Goal: Information Seeking & Learning: Learn about a topic

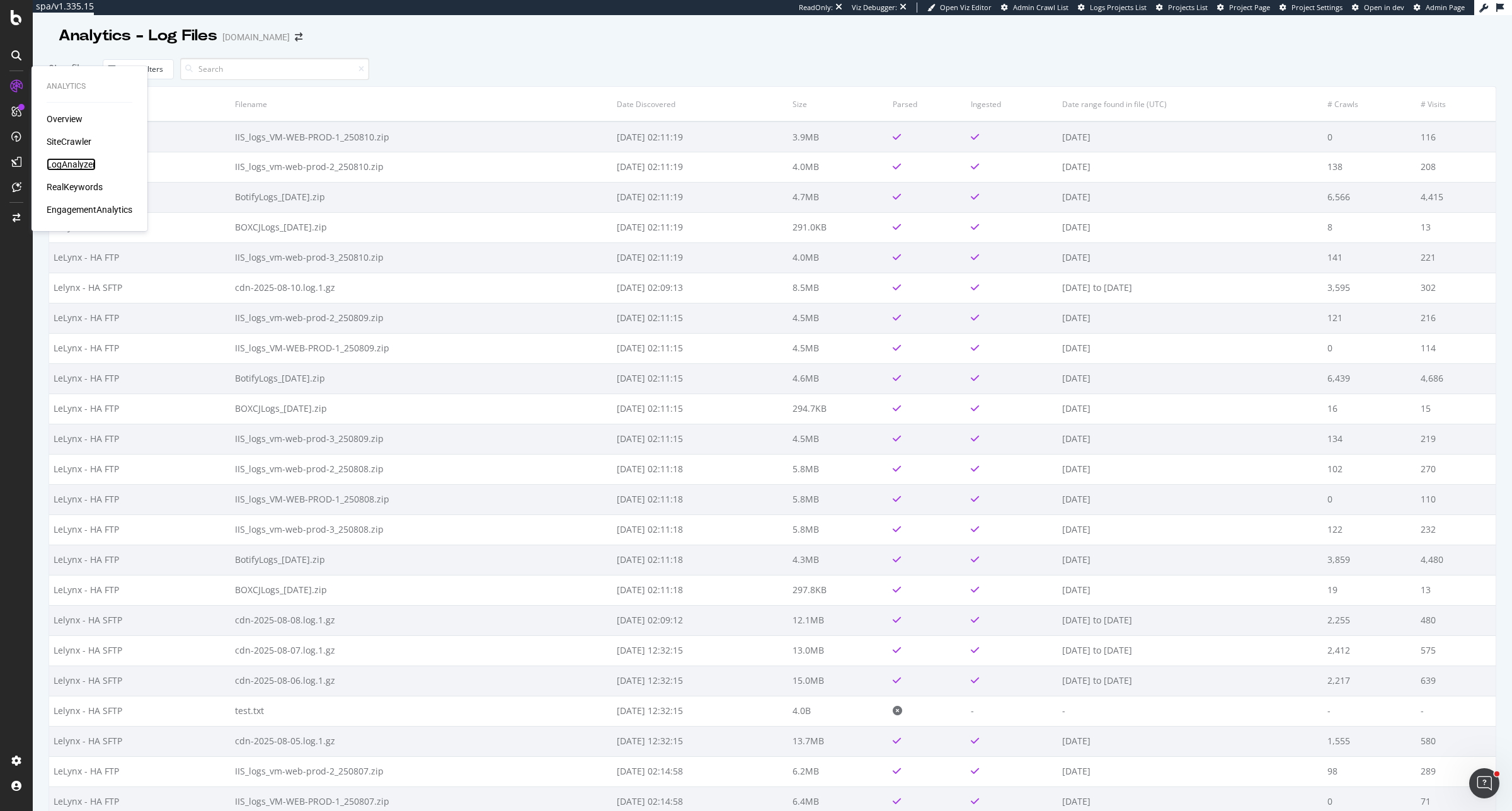
click at [82, 166] on div "LogAnalyzer" at bounding box center [71, 165] width 49 height 13
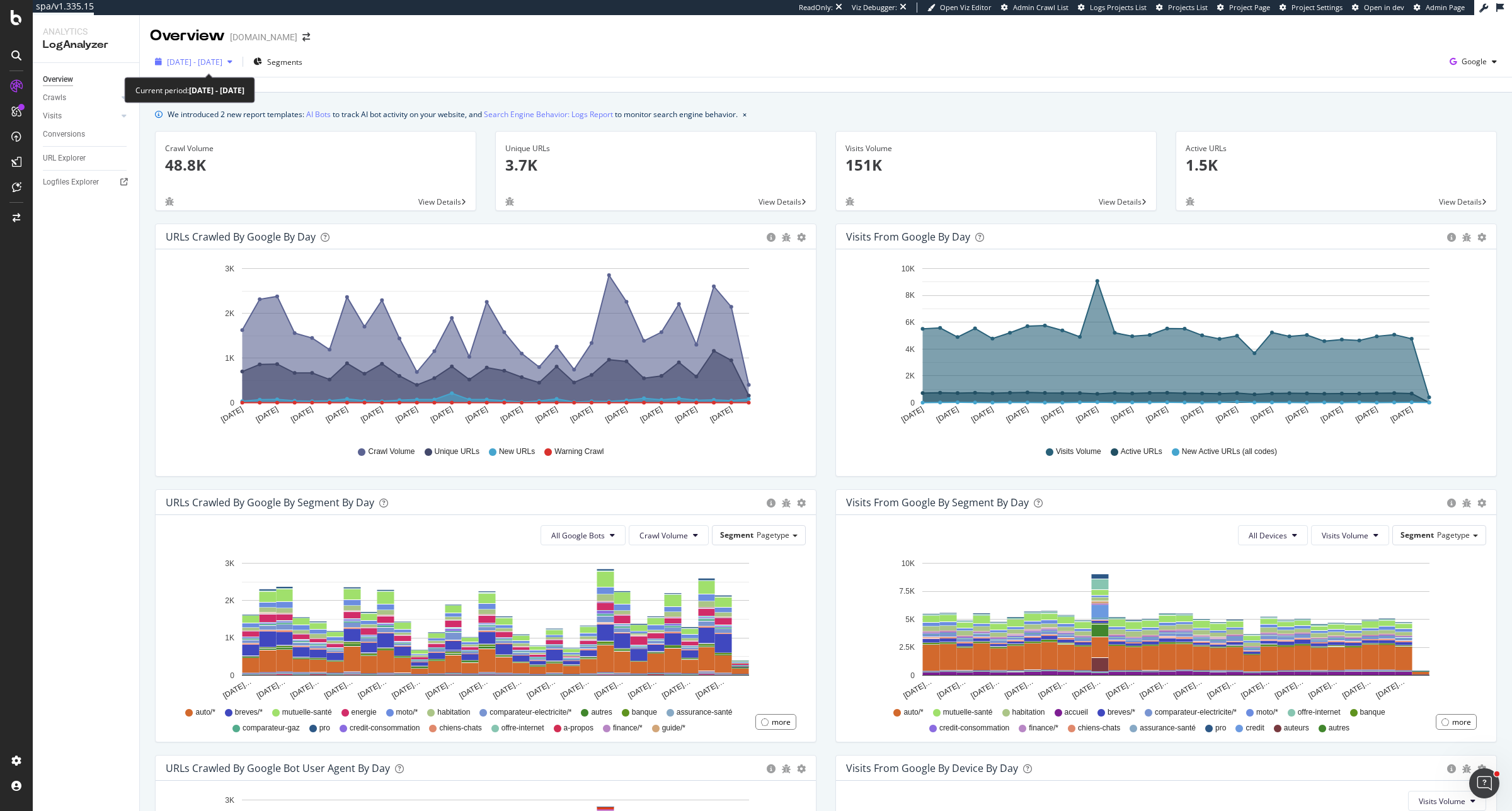
click at [222, 62] on span "2025 Jul. 12th - Aug. 10th" at bounding box center [194, 62] width 56 height 11
click at [808, 489] on div "URLs Crawled by Google By Segment By Day Timeline (by Value) Table All Google B…" at bounding box center [486, 616] width 661 height 253
click at [222, 63] on span "2025 Jul. 12th - Aug. 10th" at bounding box center [194, 62] width 56 height 11
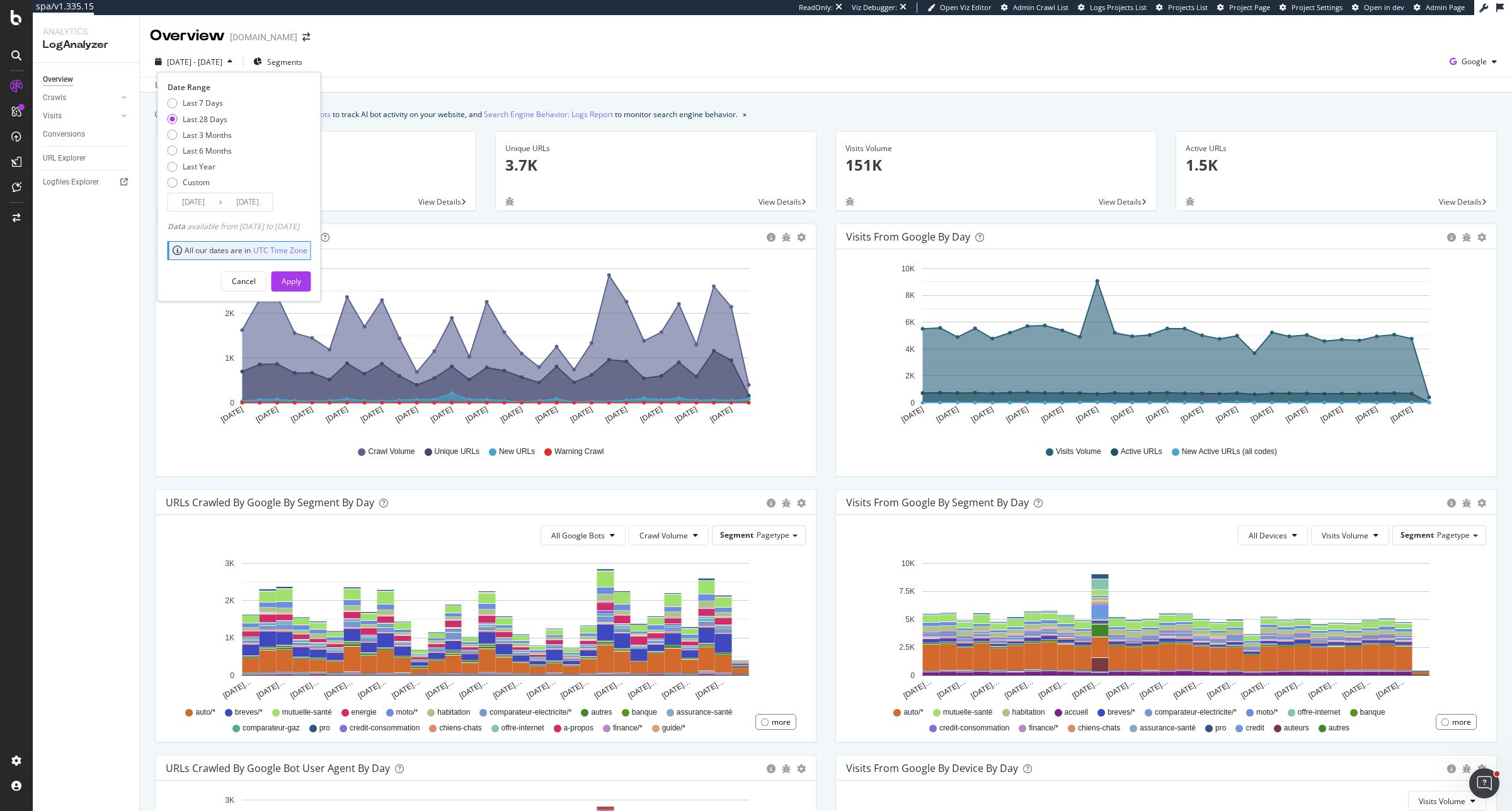
click at [838, 417] on div "Hold CTRL while clicking to filter the report. Jul 12 2025 Jul 14 2025 Jul 16 2…" at bounding box center [1166, 362] width 660 height 227
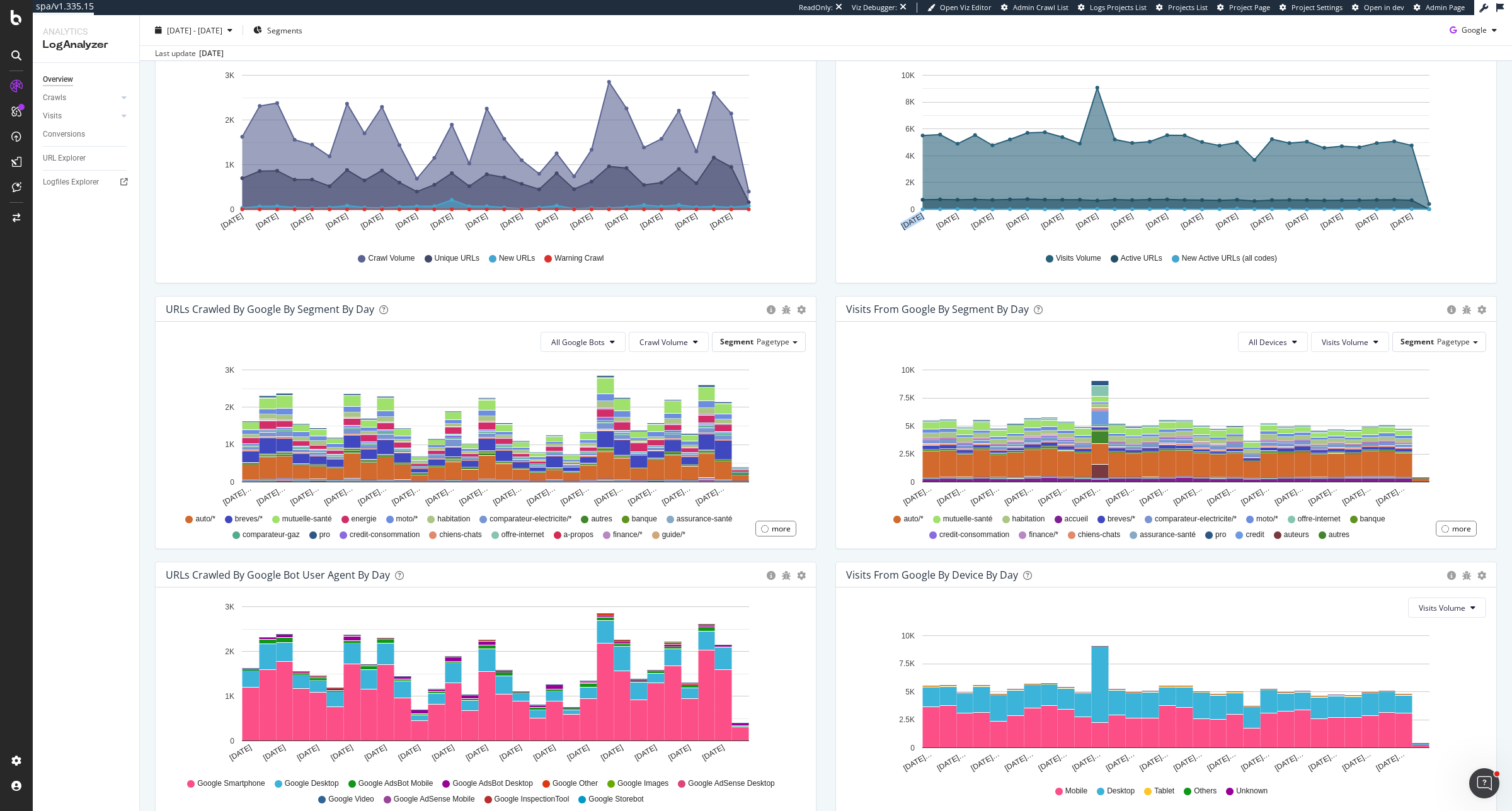
scroll to position [254, 0]
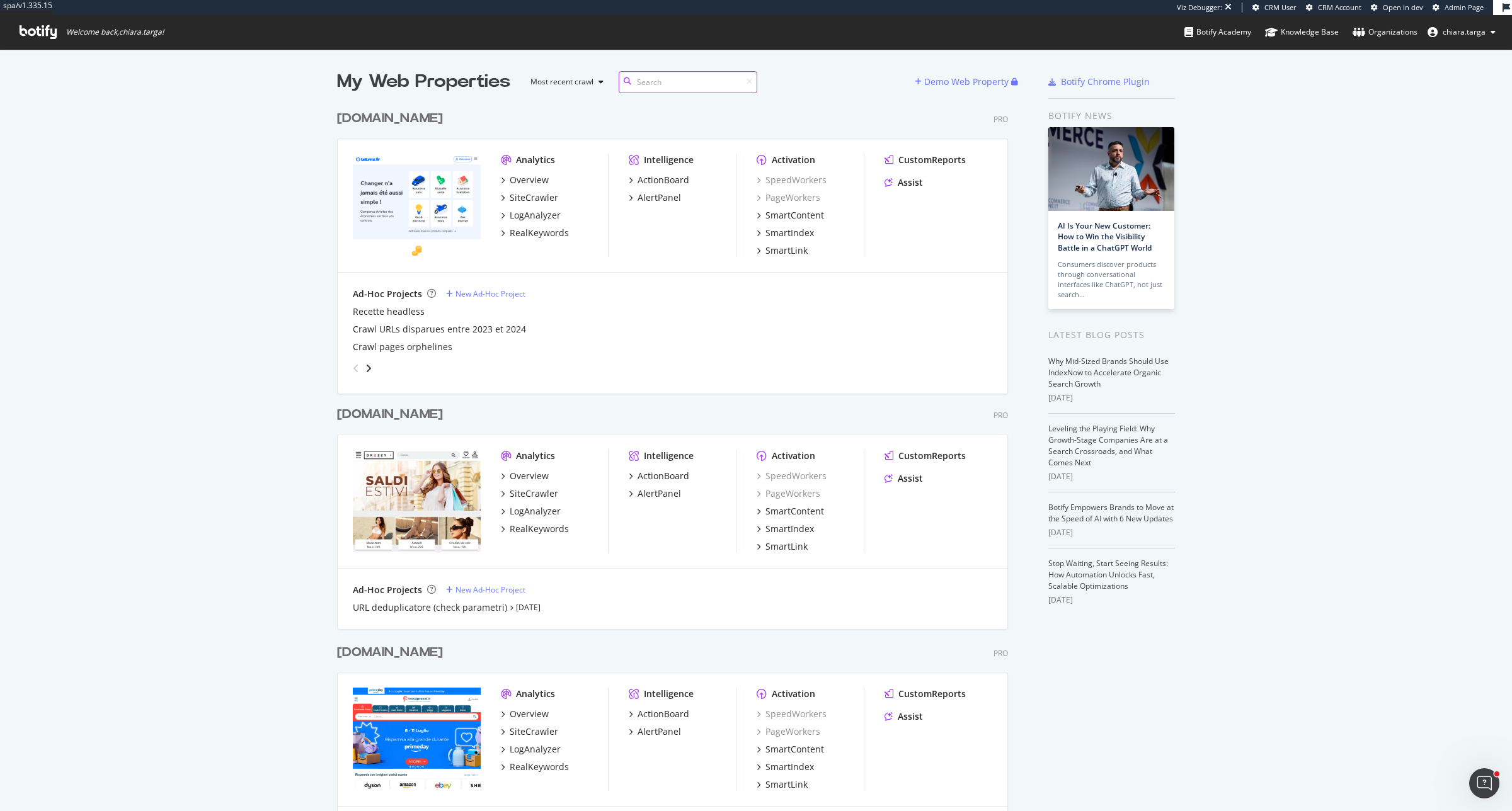
click at [665, 79] on input at bounding box center [688, 82] width 139 height 22
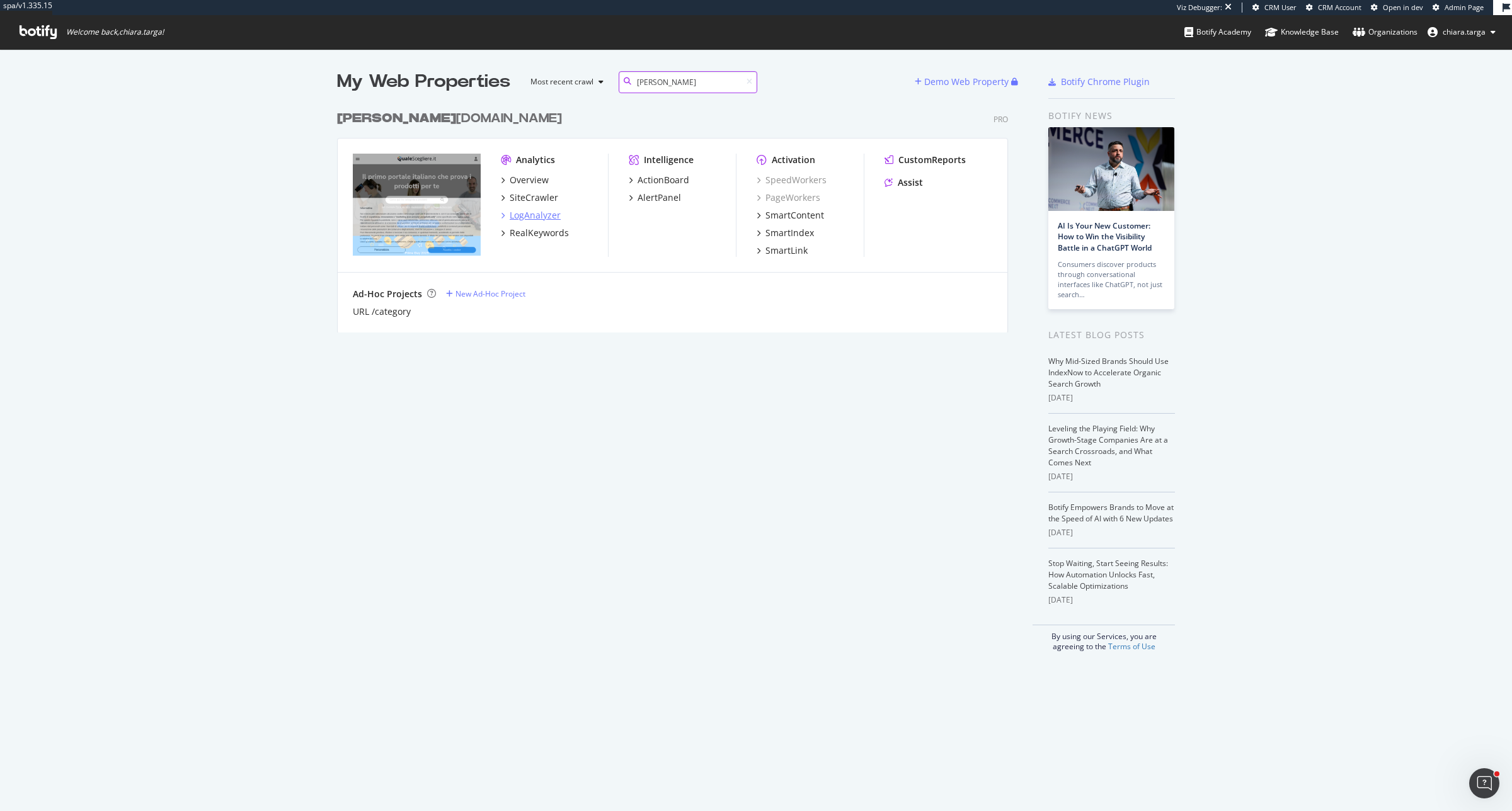
type input "quale"
click at [541, 212] on div "LogAnalyzer" at bounding box center [535, 216] width 51 height 13
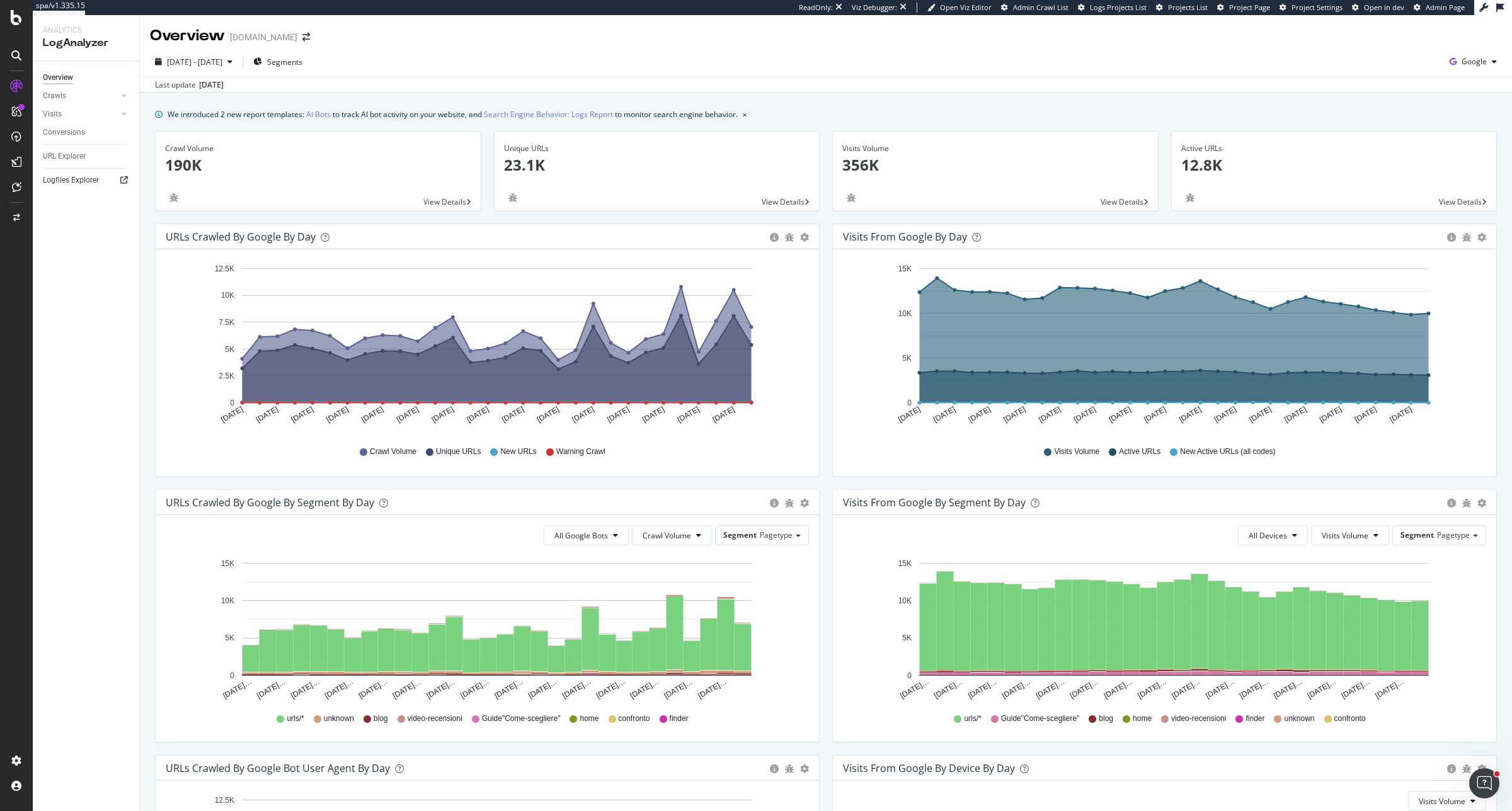
click at [127, 183] on icon at bounding box center [124, 180] width 8 height 8
